Goal: Task Accomplishment & Management: Manage account settings

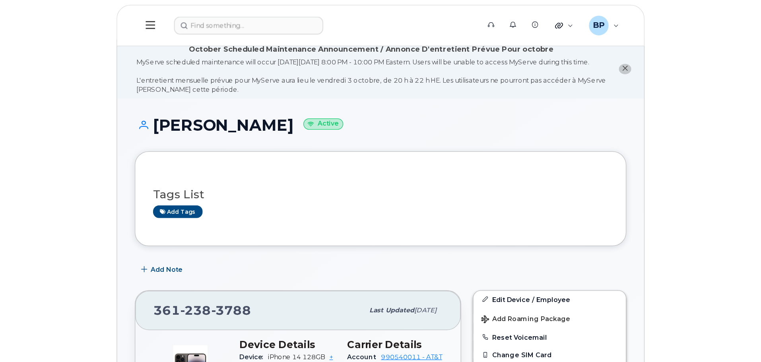
scroll to position [477, 0]
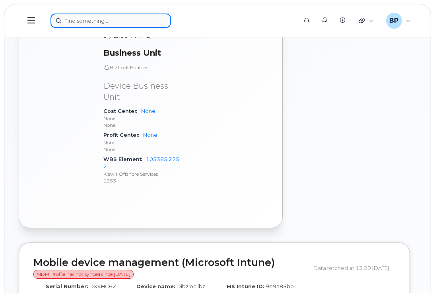
drag, startPoint x: 123, startPoint y: 22, endPoint x: 127, endPoint y: 21, distance: 4.4
click at [123, 21] on input at bounding box center [111, 21] width 121 height 14
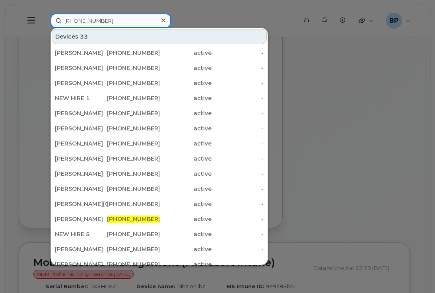
type input "361-828-1847"
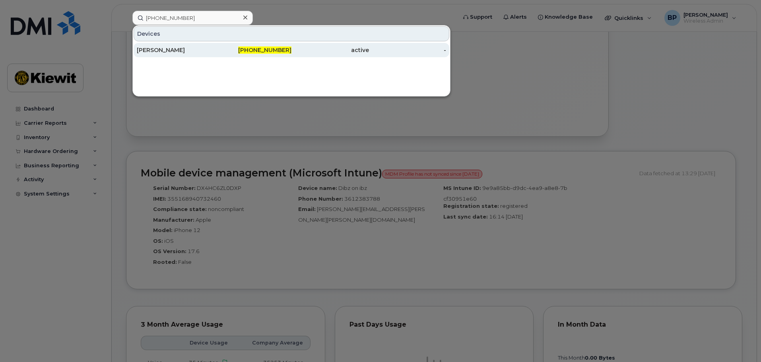
click at [160, 52] on div "[PERSON_NAME]" at bounding box center [176, 50] width 78 height 8
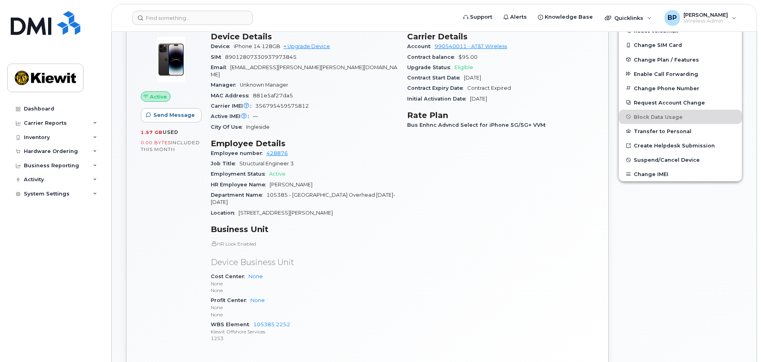
scroll to position [239, 0]
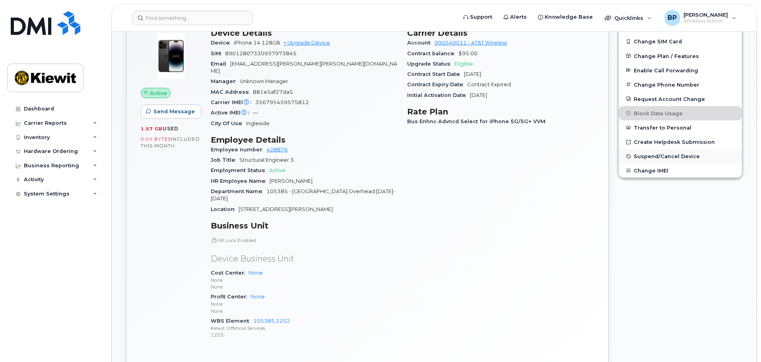
click at [649, 155] on span "Suspend/Cancel Device" at bounding box center [667, 157] width 66 height 6
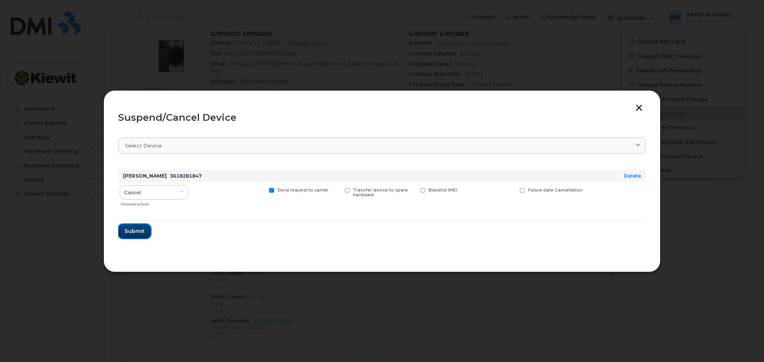
click at [130, 230] on span "Submit" at bounding box center [135, 232] width 20 height 8
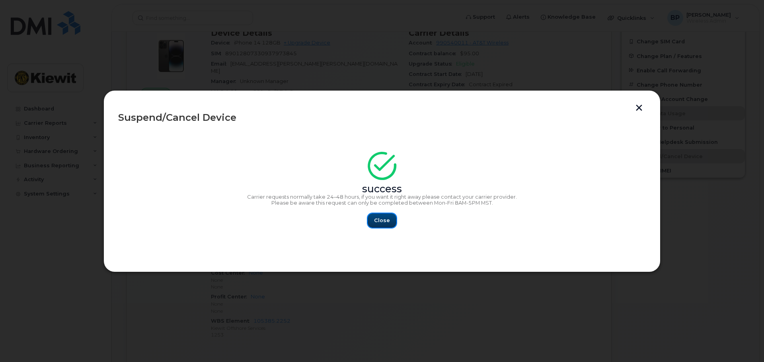
click at [386, 220] on span "Close" at bounding box center [382, 221] width 16 height 8
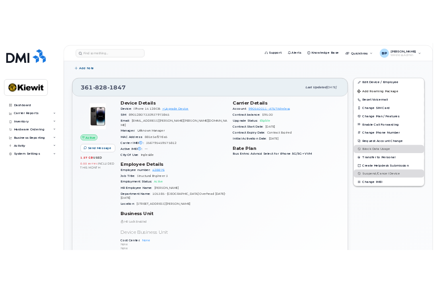
scroll to position [0, 0]
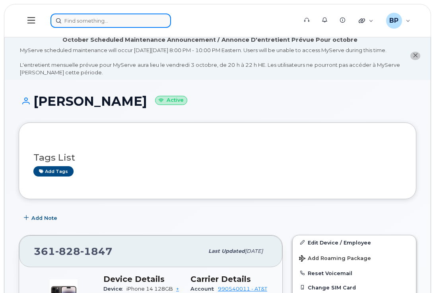
click at [126, 19] on input at bounding box center [111, 21] width 121 height 14
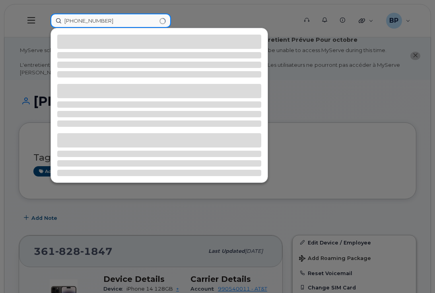
type input "[PHONE_NUMBER]"
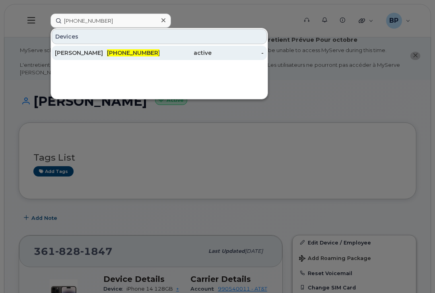
click at [84, 53] on div "[PERSON_NAME]" at bounding box center [81, 53] width 52 height 8
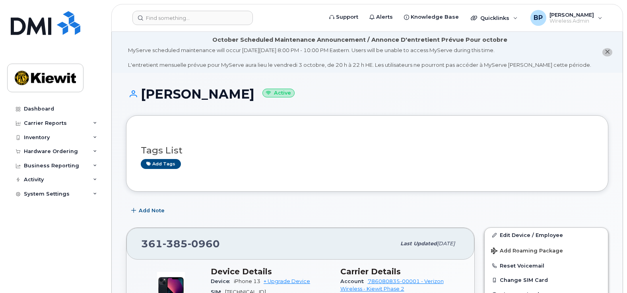
scroll to position [80, 0]
